Goal: Task Accomplishment & Management: Manage account settings

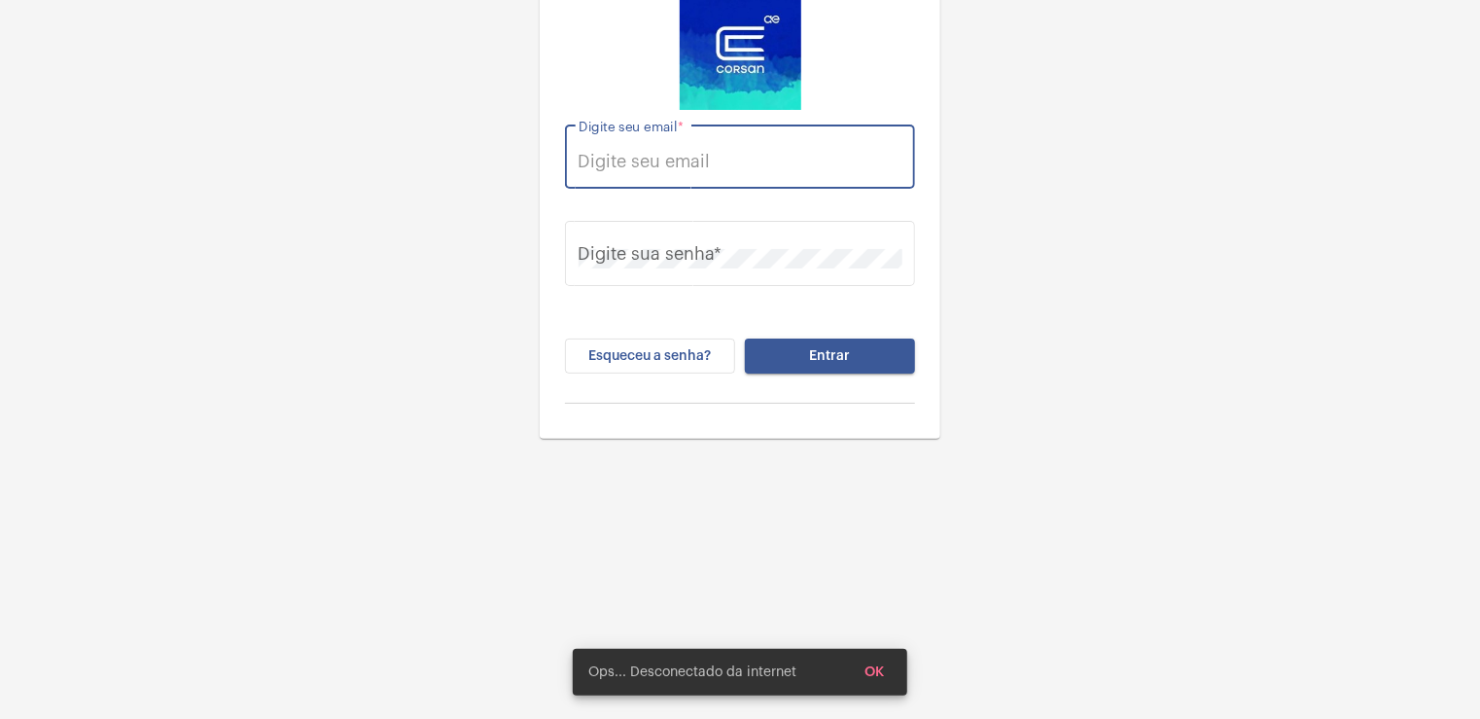
click at [708, 161] on input "Digite seu email *" at bounding box center [741, 161] width 324 height 19
type input "[EMAIL_ADDRESS][PERSON_NAME][DOMAIN_NAME]"
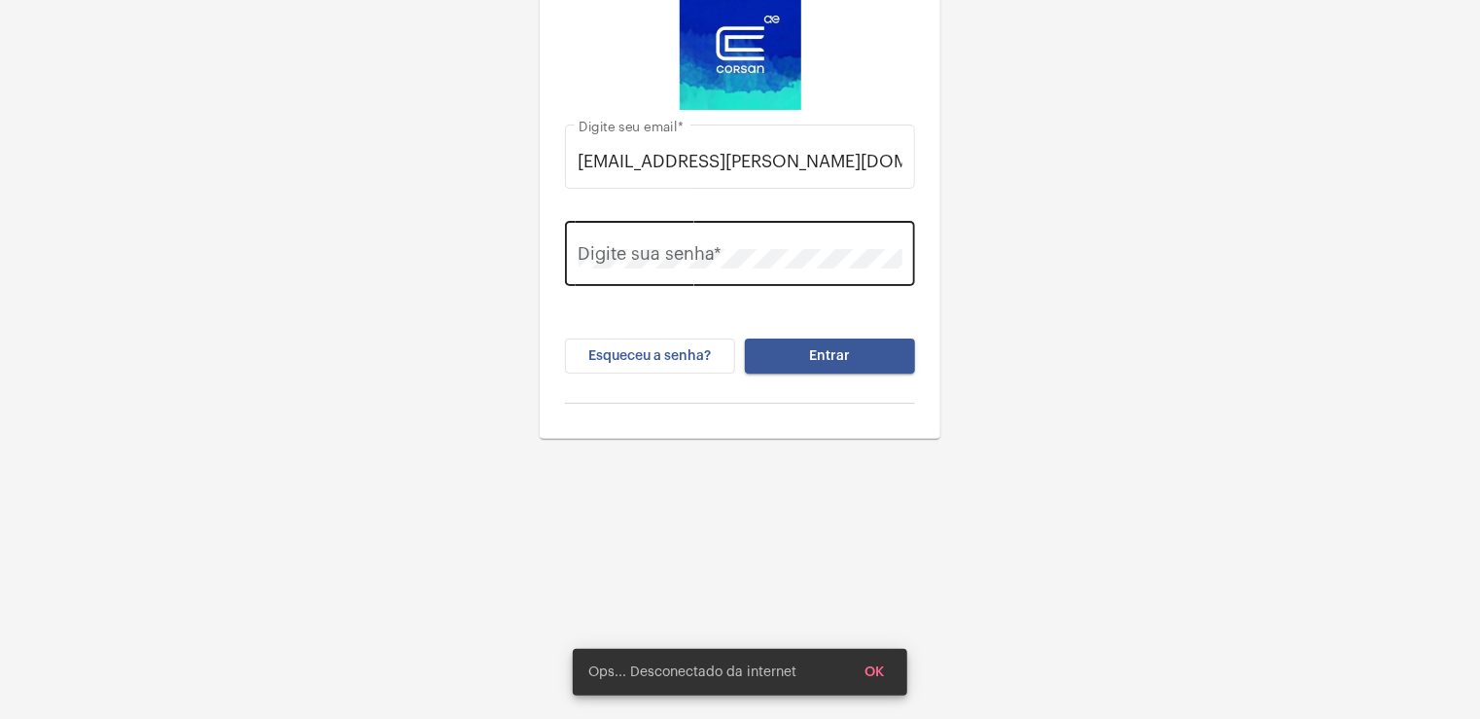
click at [696, 268] on div "Digite sua senha *" at bounding box center [741, 251] width 324 height 69
click at [745, 338] on button "Entrar" at bounding box center [830, 355] width 170 height 35
